Goal: Information Seeking & Learning: Learn about a topic

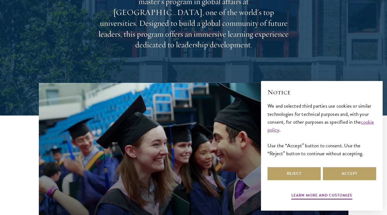
scroll to position [109, 0]
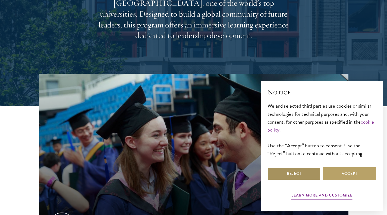
click at [284, 169] on button "Reject" at bounding box center [294, 173] width 53 height 13
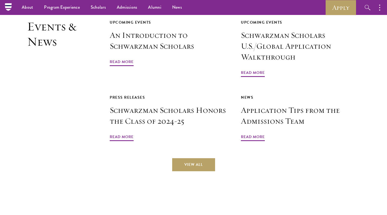
scroll to position [1251, 0]
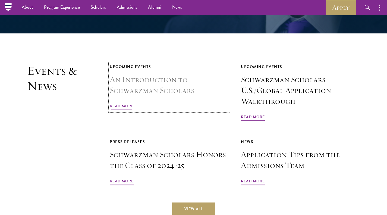
click at [134, 74] on h3 "An Introduction to Schwarzman Scholars" at bounding box center [169, 85] width 119 height 22
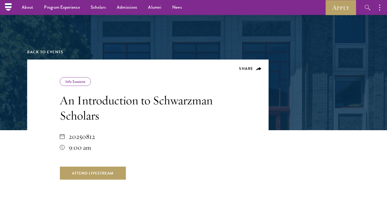
scroll to position [19, 0]
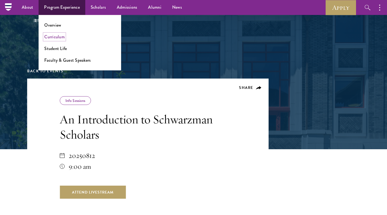
click at [55, 38] on link "Curriculum" at bounding box center [54, 37] width 20 height 6
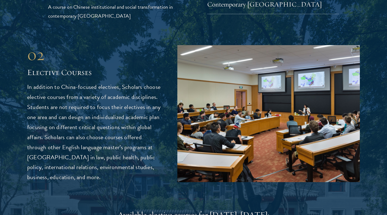
scroll to position [1523, 0]
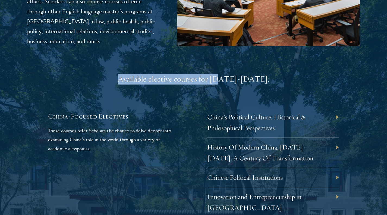
drag, startPoint x: 132, startPoint y: 70, endPoint x: 230, endPoint y: 70, distance: 98.2
click at [230, 74] on div "Available elective courses for 2024-2025:" at bounding box center [193, 79] width 291 height 11
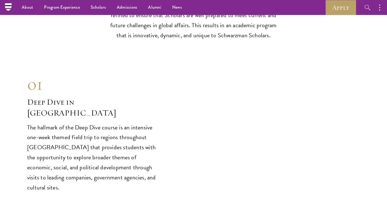
scroll to position [2012, 0]
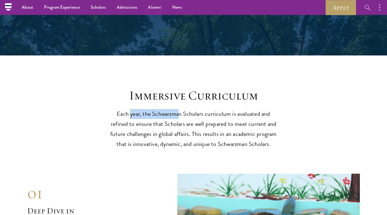
drag, startPoint x: 174, startPoint y: 96, endPoint x: 180, endPoint y: 96, distance: 5.7
click at [180, 109] on p "Each year, the Schwarzman Scholars curriculum is evaluated and refined to ensur…" at bounding box center [194, 129] width 169 height 40
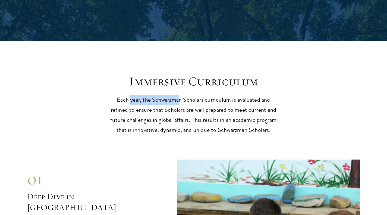
scroll to position [2121, 0]
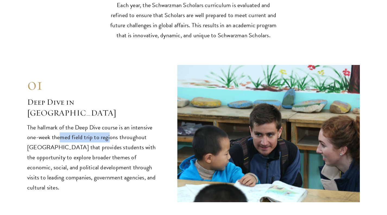
drag, startPoint x: 62, startPoint y: 113, endPoint x: 109, endPoint y: 114, distance: 47.0
click at [109, 123] on p "The hallmark of the Deep Dive course is an intensive one-week themed field trip…" at bounding box center [94, 158] width 134 height 70
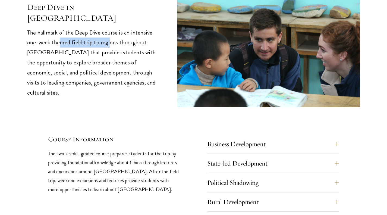
scroll to position [2257, 0]
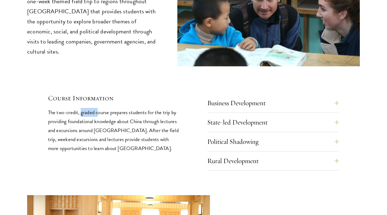
drag, startPoint x: 80, startPoint y: 90, endPoint x: 118, endPoint y: 104, distance: 40.0
click at [109, 108] on p "The two-credit, graded course prepares students for the trip by providing found…" at bounding box center [114, 130] width 132 height 45
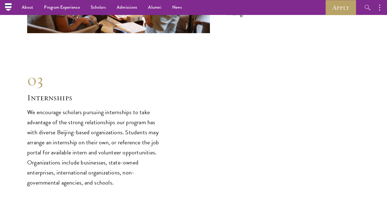
scroll to position [2420, 0]
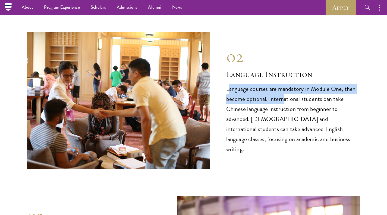
drag, startPoint x: 258, startPoint y: 76, endPoint x: 282, endPoint y: 81, distance: 25.3
click at [282, 84] on p "Language courses are mandatory in Module One, then become optional. Internation…" at bounding box center [293, 119] width 134 height 70
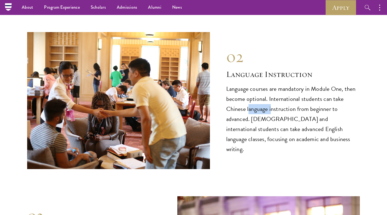
click at [271, 97] on p "Language courses are mandatory in Module One, then become optional. Internation…" at bounding box center [293, 119] width 134 height 70
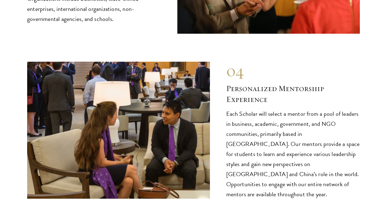
scroll to position [2746, 0]
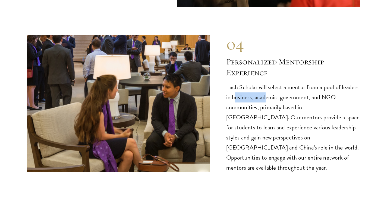
drag, startPoint x: 236, startPoint y: 84, endPoint x: 265, endPoint y: 83, distance: 28.6
click at [265, 83] on p "Each Scholar will select a mentor from a pool of leaders in business, academic,…" at bounding box center [293, 127] width 134 height 91
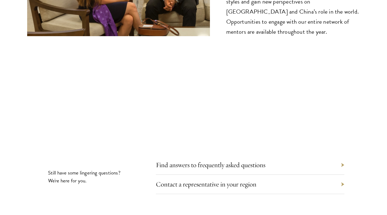
scroll to position [2909, 0]
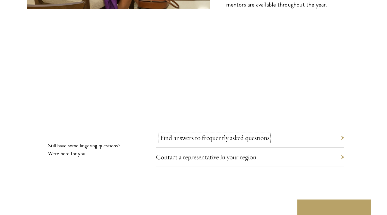
click at [201, 134] on link "Find answers to frequently asked questions" at bounding box center [215, 138] width 110 height 8
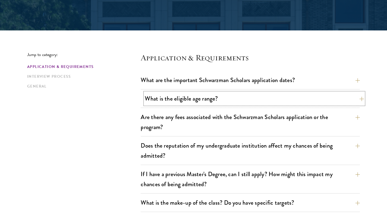
click at [201, 96] on button "What is the eligible age range?" at bounding box center [254, 98] width 219 height 12
